Goal: Task Accomplishment & Management: Manage account settings

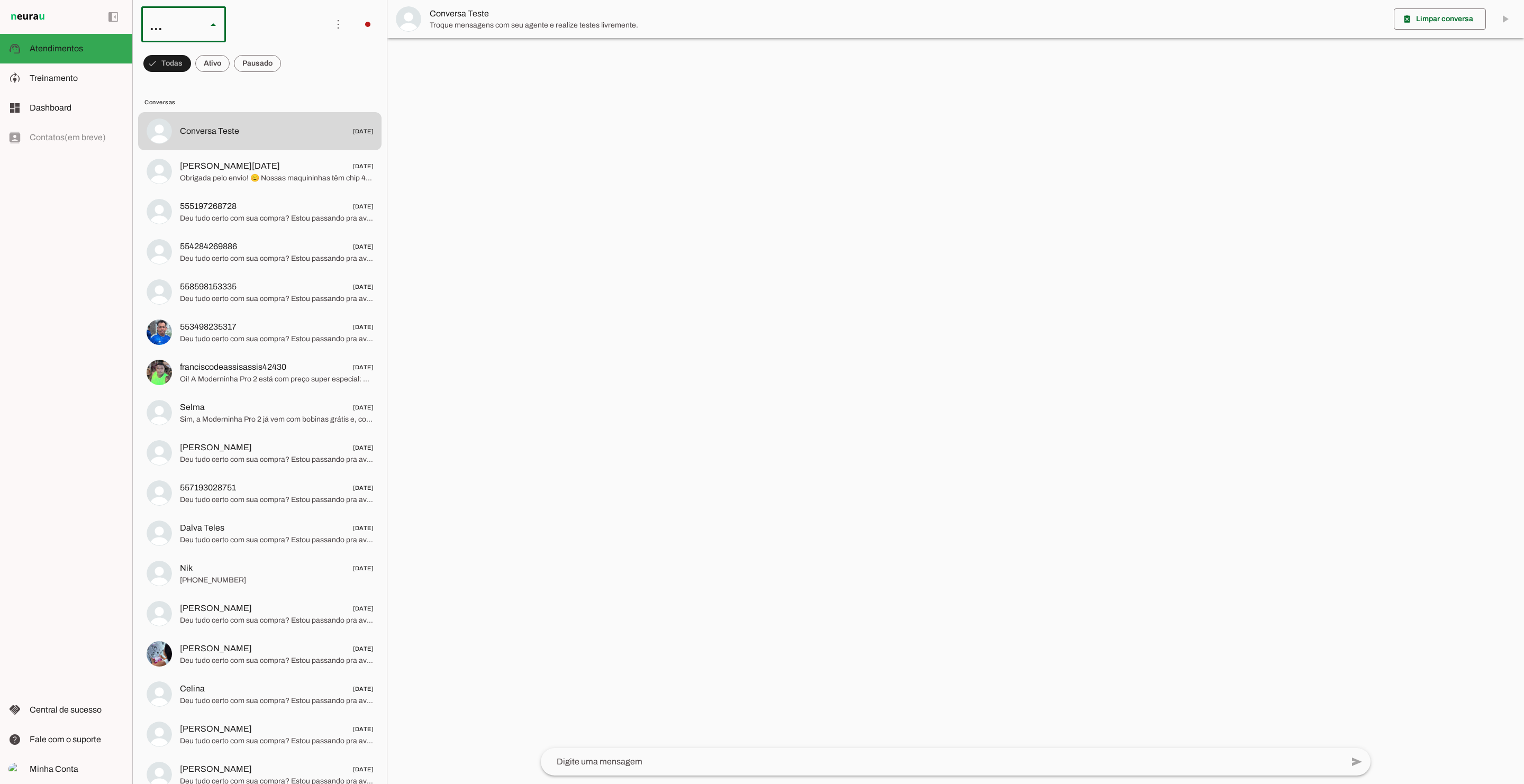
click at [291, 93] on slot at bounding box center [325, 97] width 67 height 12
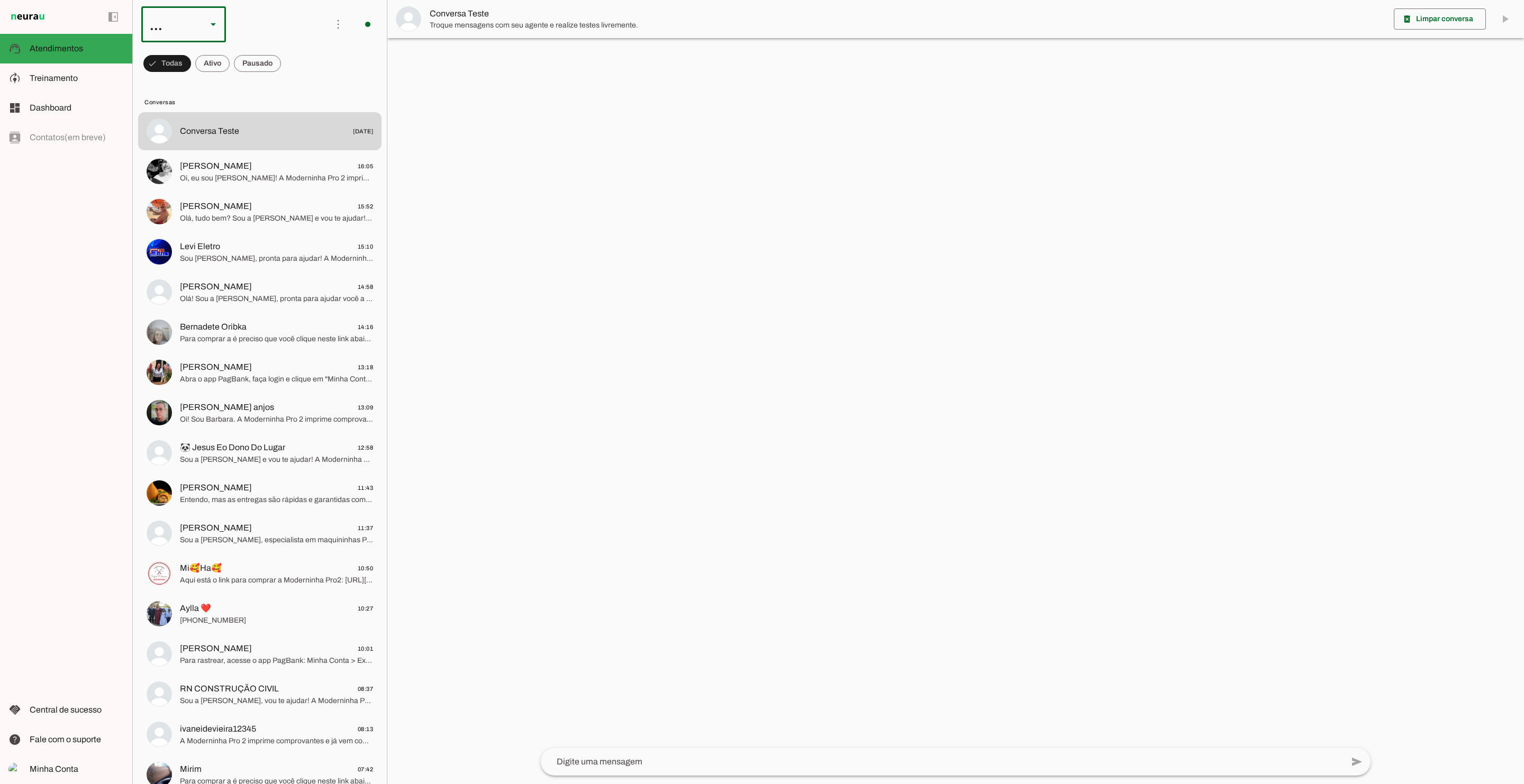
click at [195, 27] on div "..." at bounding box center [170, 24] width 57 height 36
click at [291, 209] on slot at bounding box center [325, 215] width 67 height 12
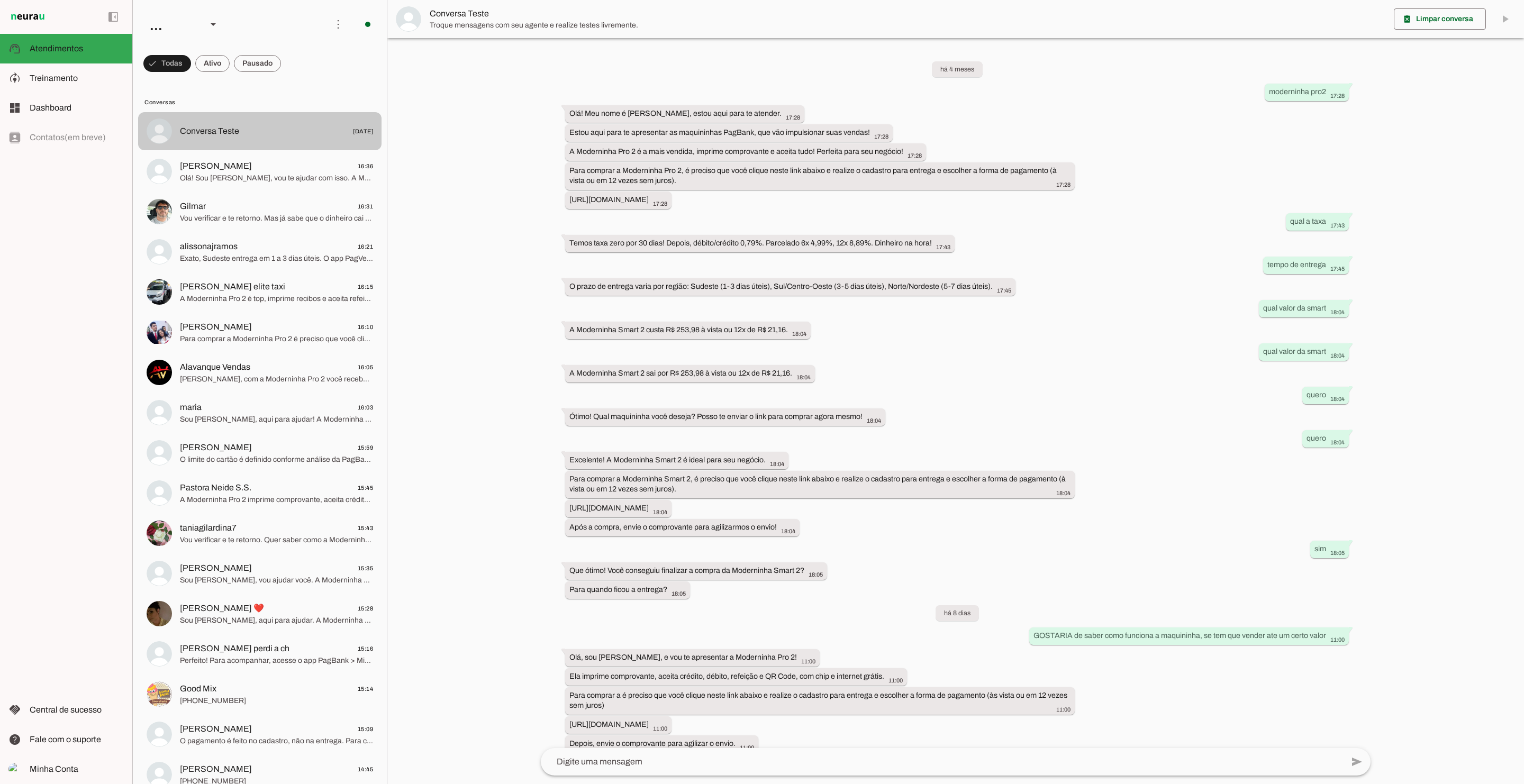
scroll to position [32, 0]
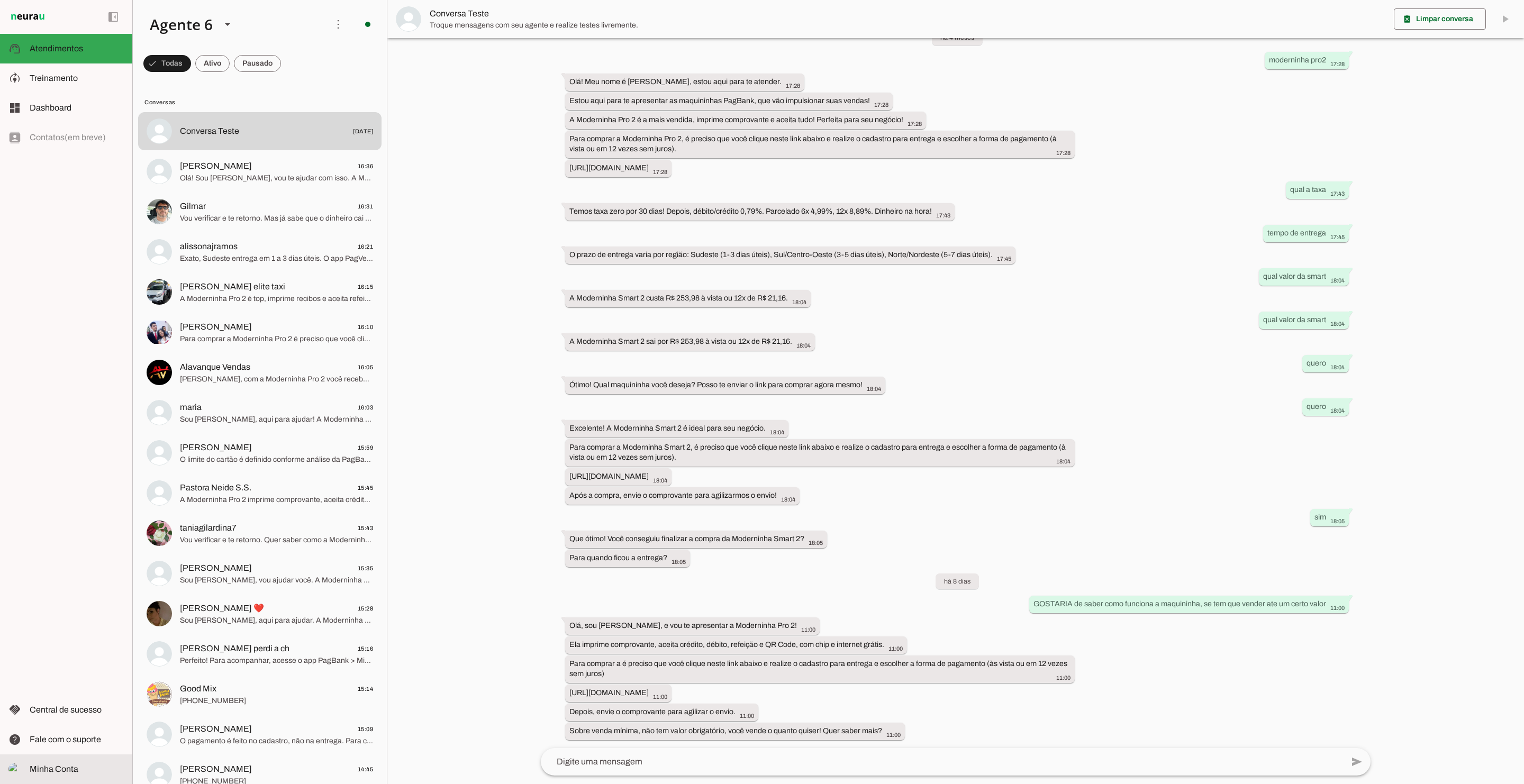
click at [51, 773] on slot at bounding box center [76, 769] width 94 height 12
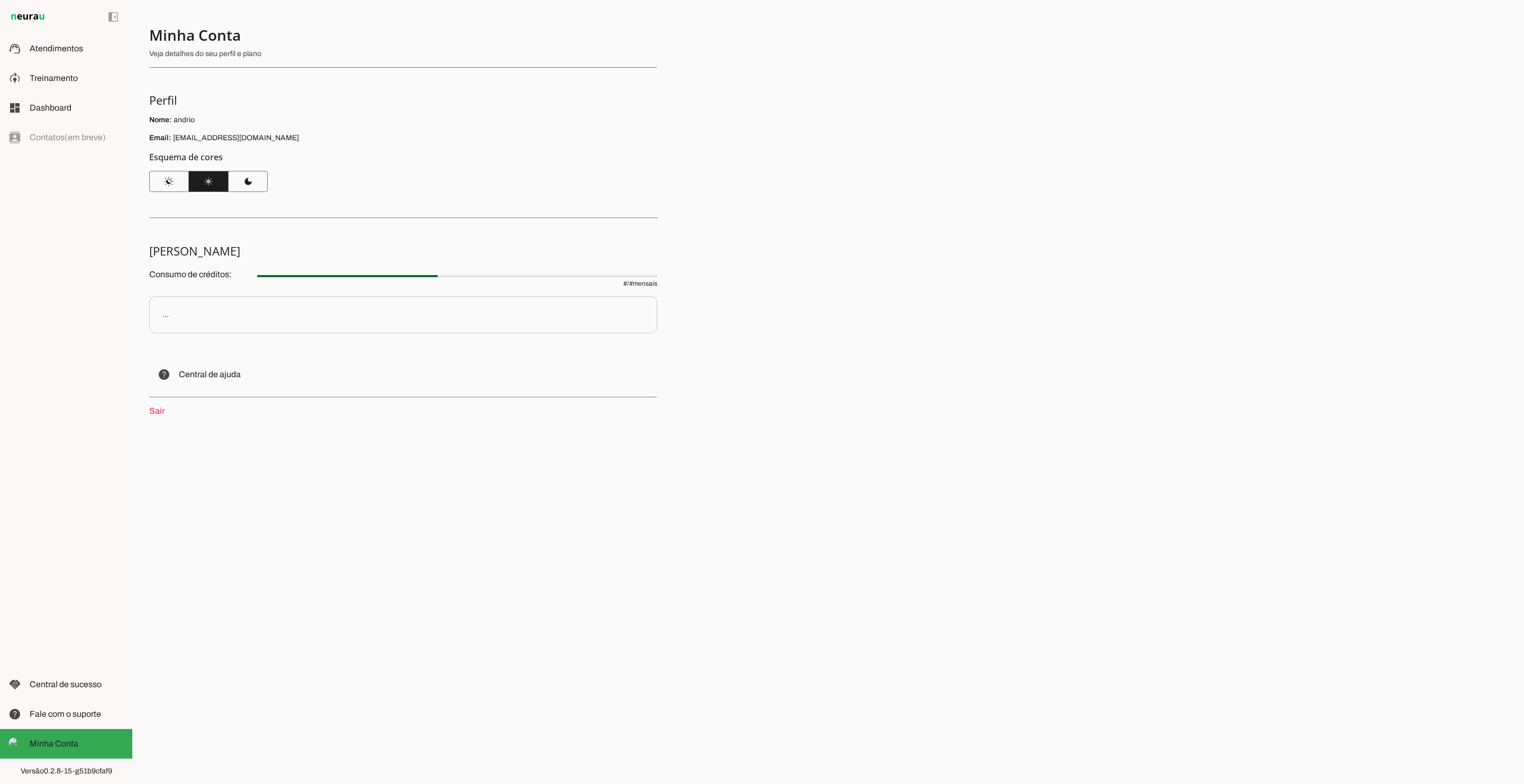
drag, startPoint x: 182, startPoint y: 138, endPoint x: 289, endPoint y: 143, distance: 107.1
click at [289, 143] on section "Minha Conta Veja detalhes do seu perfil e plano Perfil Nome: andrio Email: [EMA…" at bounding box center [403, 109] width 508 height 167
